Goal: Communication & Community: Share content

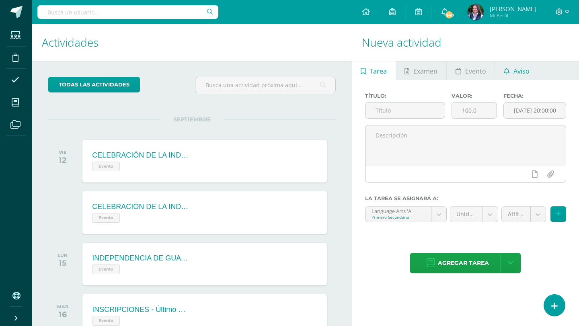
click at [522, 69] on span "Aviso" at bounding box center [521, 70] width 16 height 19
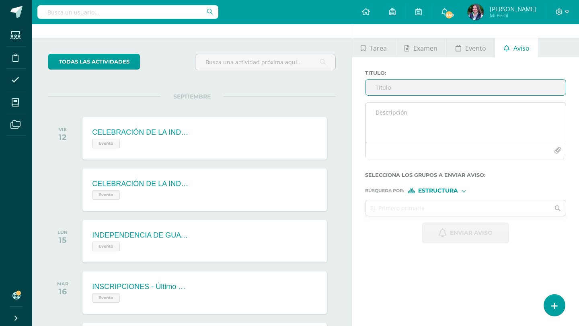
scroll to position [13, 0]
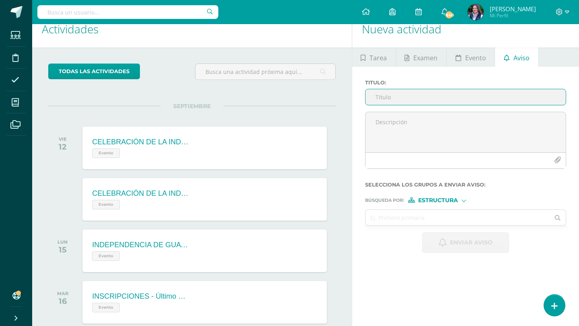
click at [401, 98] on input "Titulo :" at bounding box center [465, 97] width 200 height 16
type input "M"
type input "V"
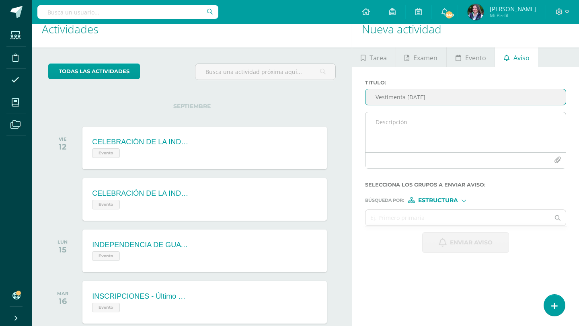
type input "Vestimenta [DATE]"
click at [383, 121] on textarea at bounding box center [465, 132] width 200 height 40
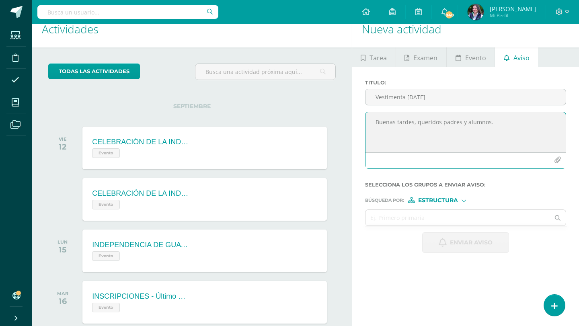
click at [371, 139] on textarea "Buenas tardes, queridos padres y alumnos." at bounding box center [465, 132] width 200 height 40
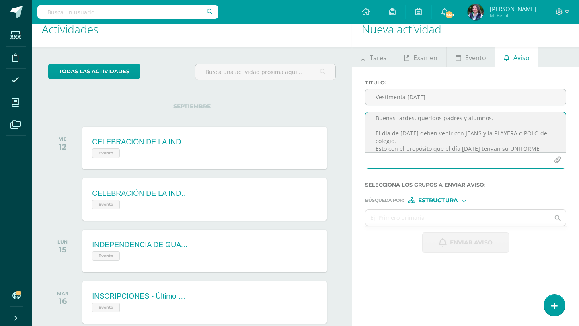
click at [495, 147] on textarea "Buenas tardes, queridos padres y alumnos. El día de [DATE] deben venir con JEAN…" at bounding box center [465, 132] width 200 height 40
click at [499, 149] on textarea "Buenas tardes, queridos padres y alumnos. El día de [DATE] deben venir con JEAN…" at bounding box center [465, 132] width 200 height 40
click at [558, 151] on textarea "Buenas tardes, queridos padres y alumnos. El día de [DATE] deben venir con JEAN…" at bounding box center [465, 132] width 200 height 40
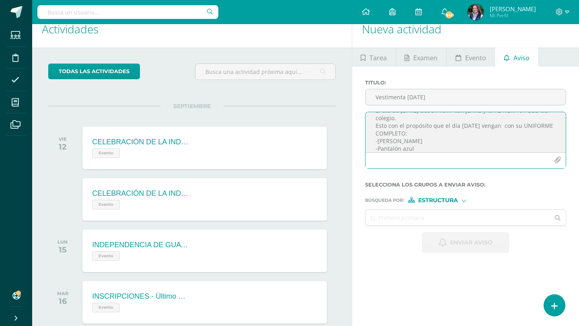
scroll to position [35, 0]
click at [395, 149] on textarea "Buenas tardes, queridos padres y alumnos. El día de [DATE] deben venir con JEAN…" at bounding box center [465, 132] width 200 height 40
click at [425, 143] on textarea "Buenas tardes, queridos padres y alumnos. El día de [DATE] deben venir con JEAN…" at bounding box center [465, 132] width 200 height 40
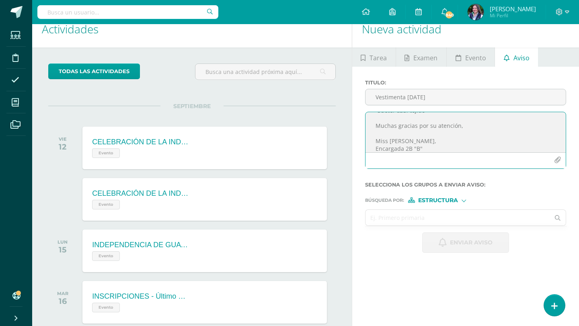
type textarea "Buenas tardes, queridos padres y alumnos. El día de [DATE] deben venir con JEAN…"
click at [468, 210] on input "text" at bounding box center [457, 218] width 184 height 16
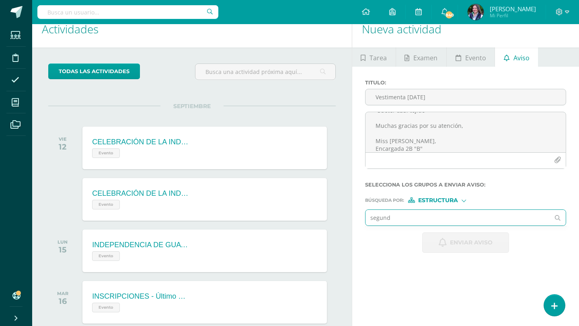
type input "segundo"
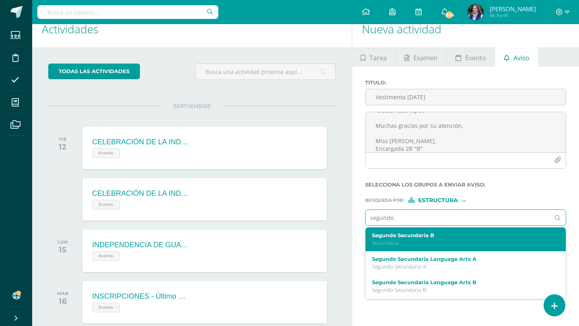
click at [408, 247] on div "Segundo Secundaria B Secundaria" at bounding box center [465, 239] width 200 height 24
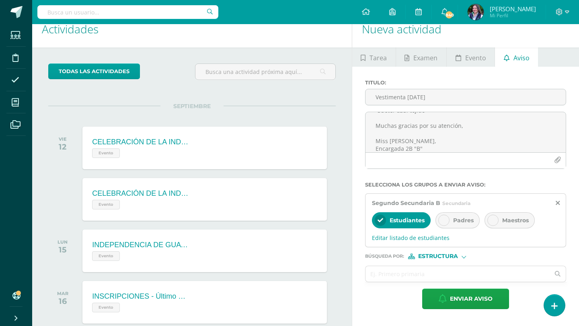
click at [452, 223] on div "Padres" at bounding box center [457, 220] width 44 height 16
click at [457, 307] on span "Enviar aviso" at bounding box center [471, 299] width 43 height 20
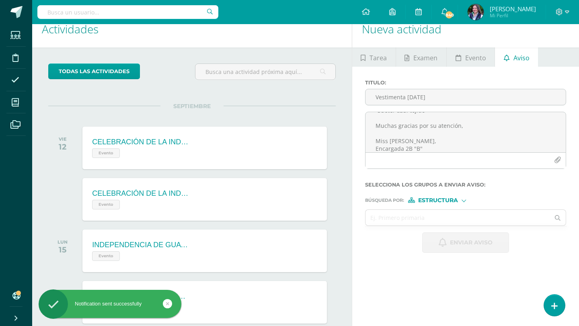
scroll to position [0, 0]
